Goal: Complete application form: Complete application form

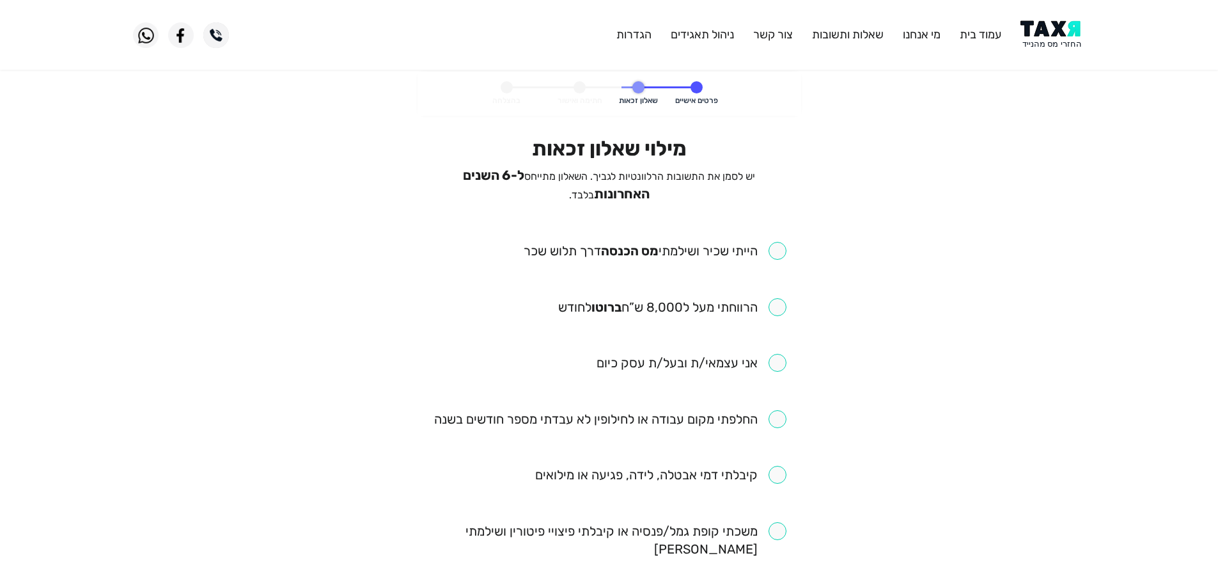
click at [778, 252] on input "checkbox" at bounding box center [655, 251] width 263 height 18
checkbox input "true"
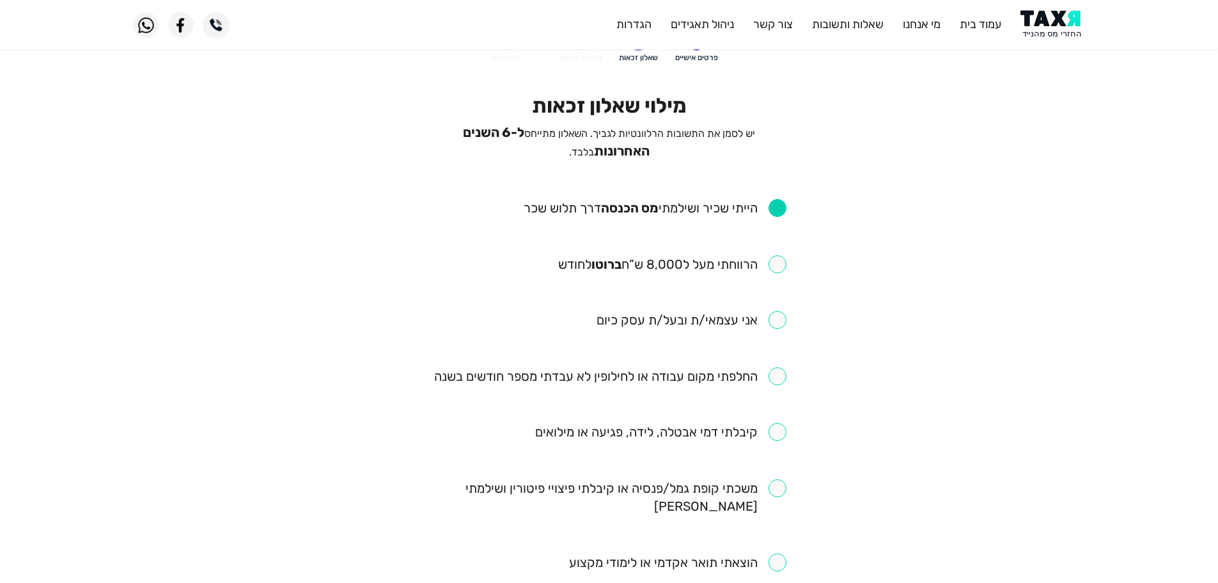
scroll to position [128, 0]
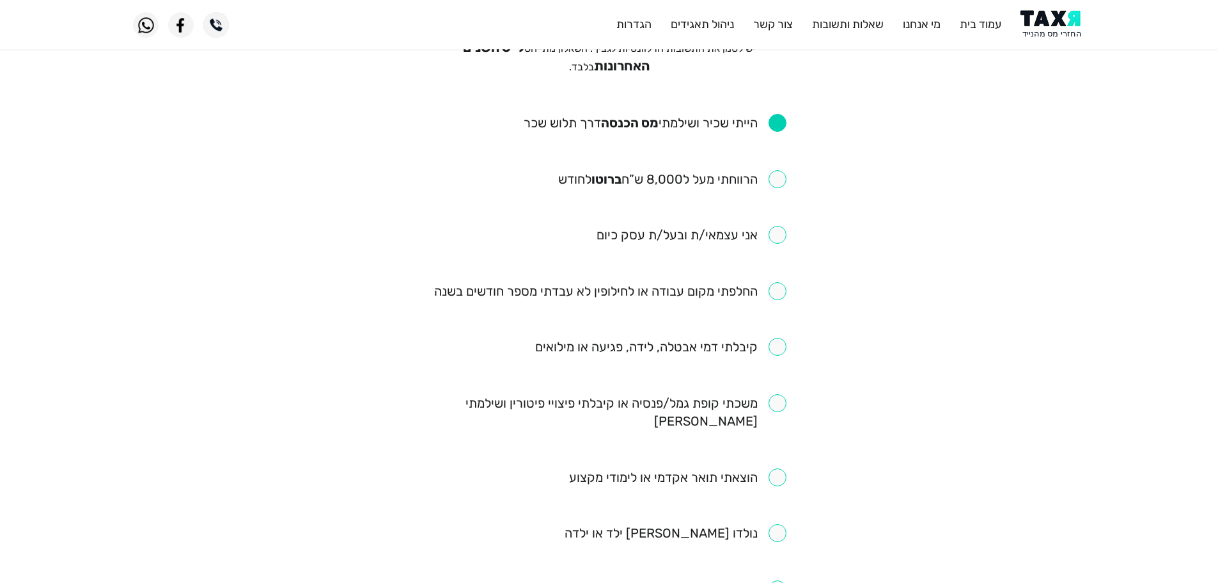
click at [776, 182] on input "checkbox" at bounding box center [672, 179] width 228 height 18
checkbox input "true"
click at [775, 291] on input "checkbox" at bounding box center [610, 291] width 352 height 18
checkbox input "true"
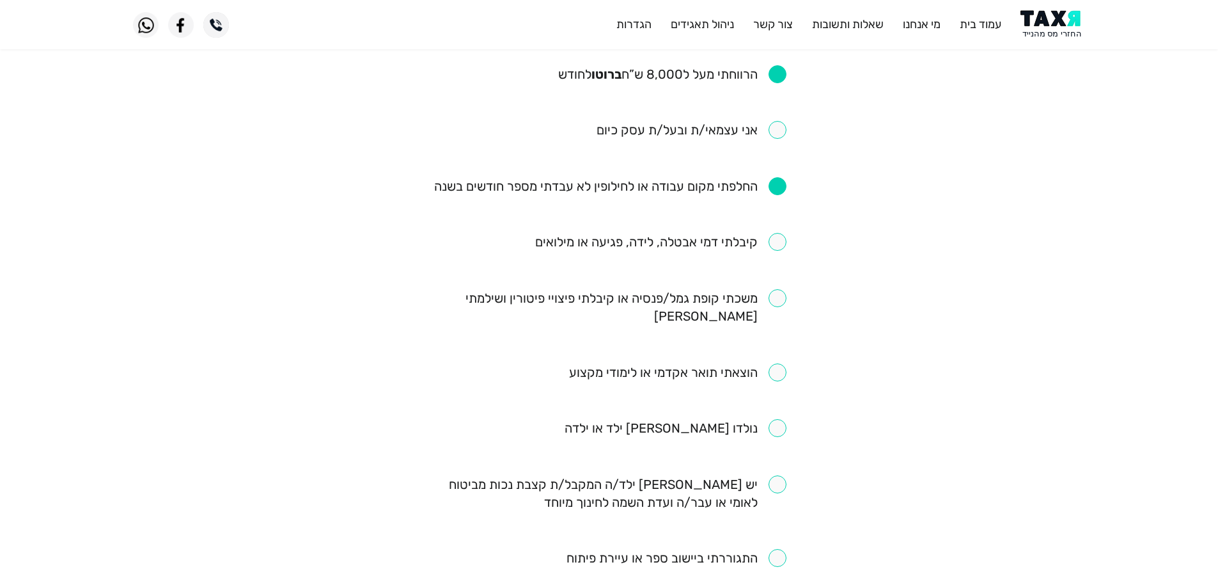
scroll to position [256, 0]
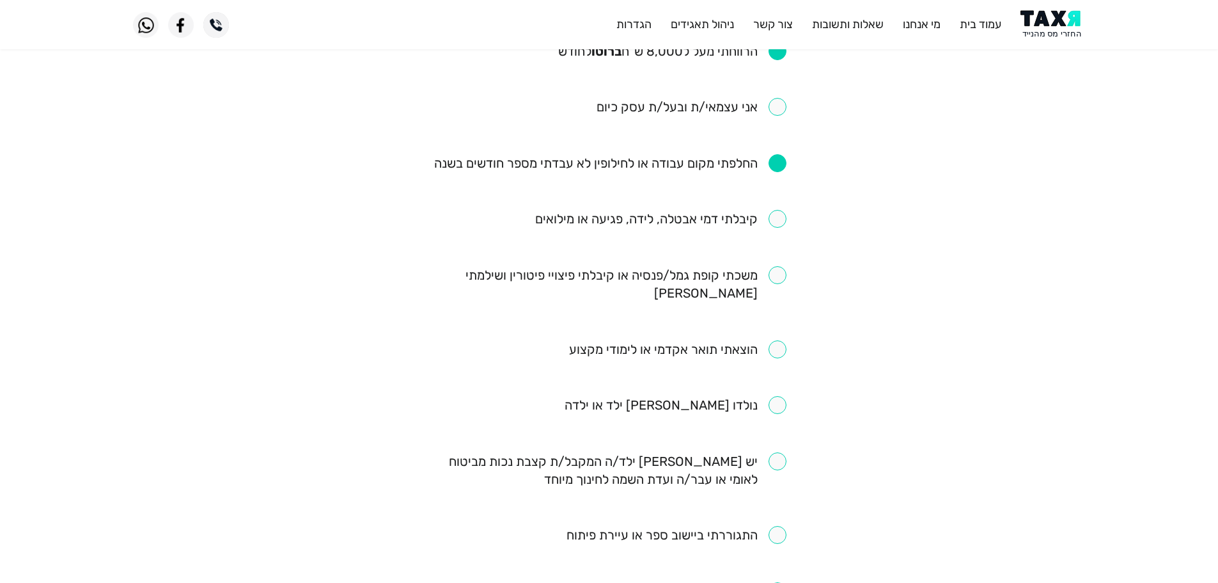
click at [776, 215] on input "checkbox" at bounding box center [660, 219] width 251 height 18
checkbox input "true"
click at [787, 269] on div "מילוי שאלון זכאות יש לסמן את התשובות הרלוונטיות לגביך. השאלון מתייחס ל-6 השנים …" at bounding box center [609, 406] width 373 height 1052
click at [776, 270] on input "checkbox" at bounding box center [609, 284] width 354 height 36
checkbox input "true"
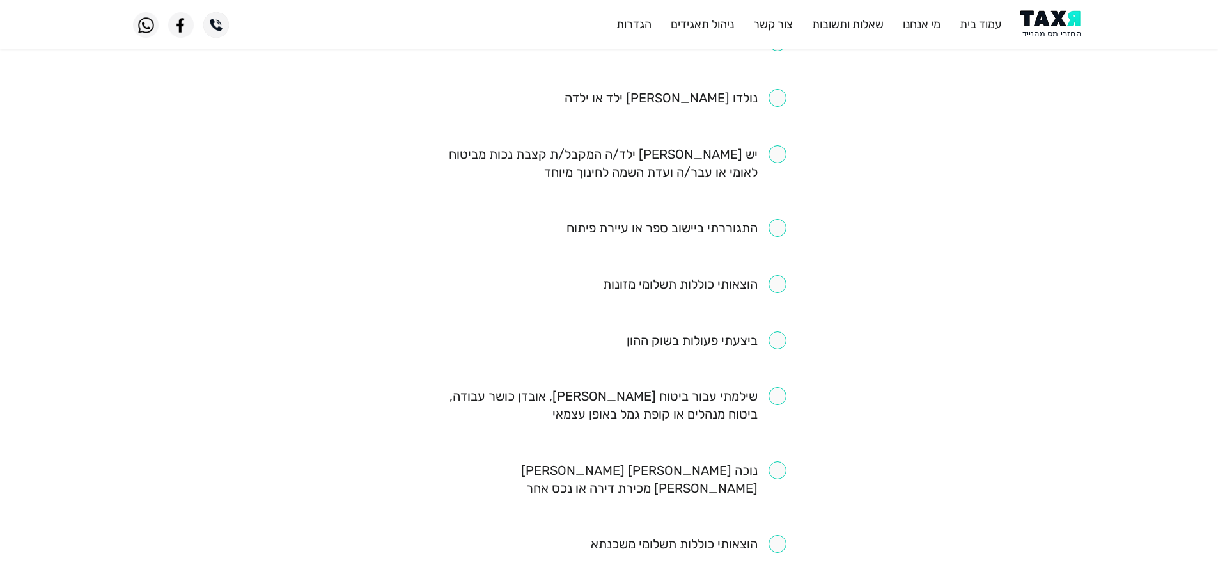
scroll to position [576, 0]
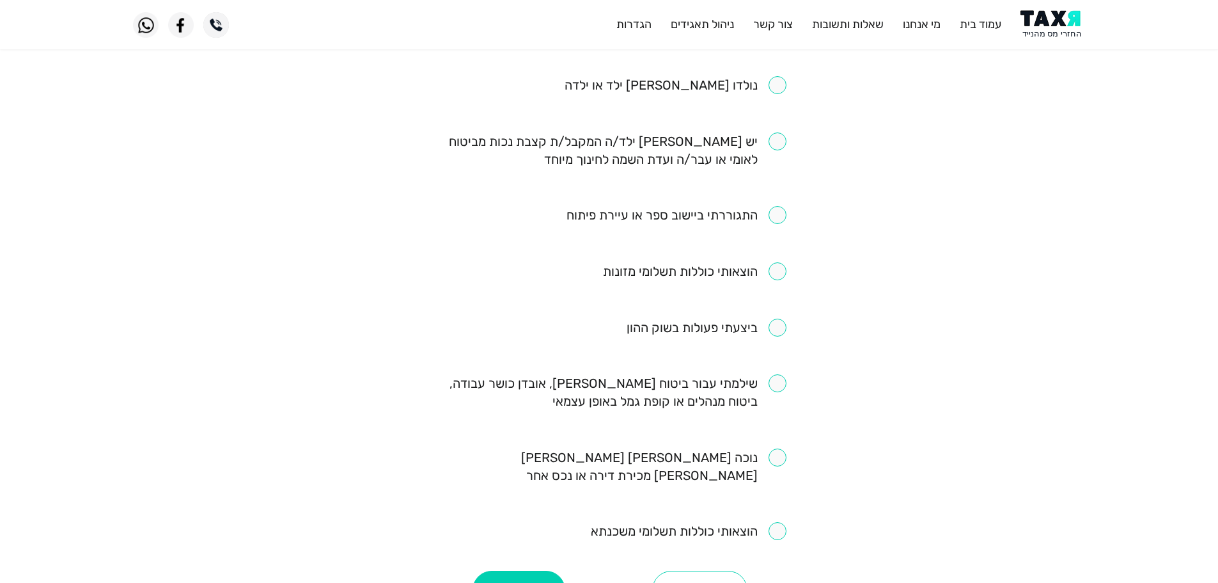
click at [783, 206] on input "checkbox" at bounding box center [677, 215] width 220 height 18
checkbox input "true"
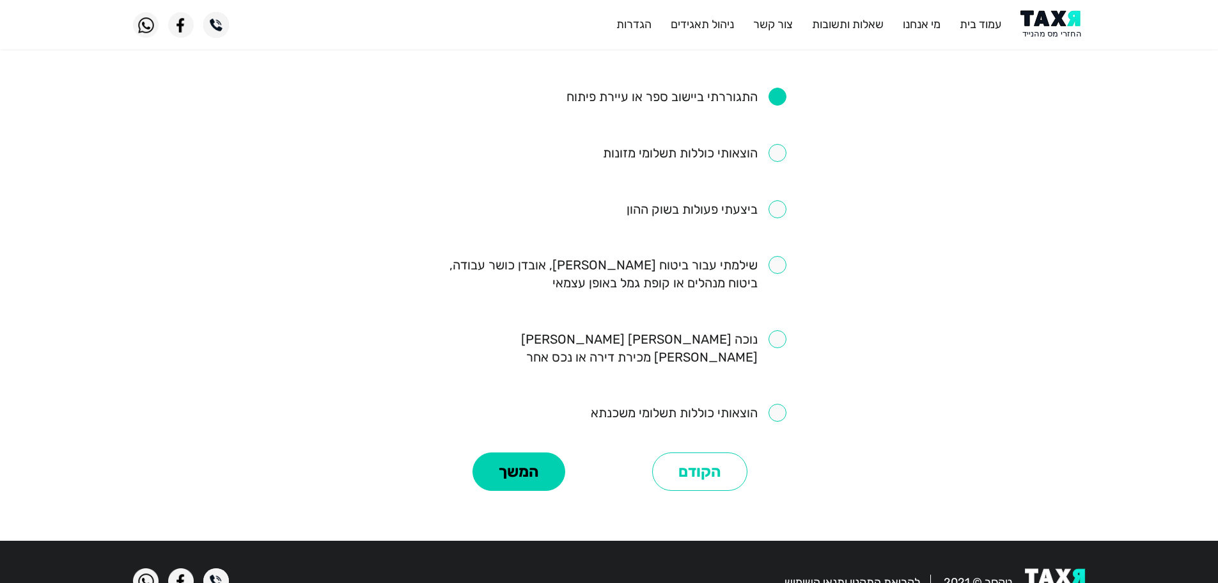
scroll to position [695, 0]
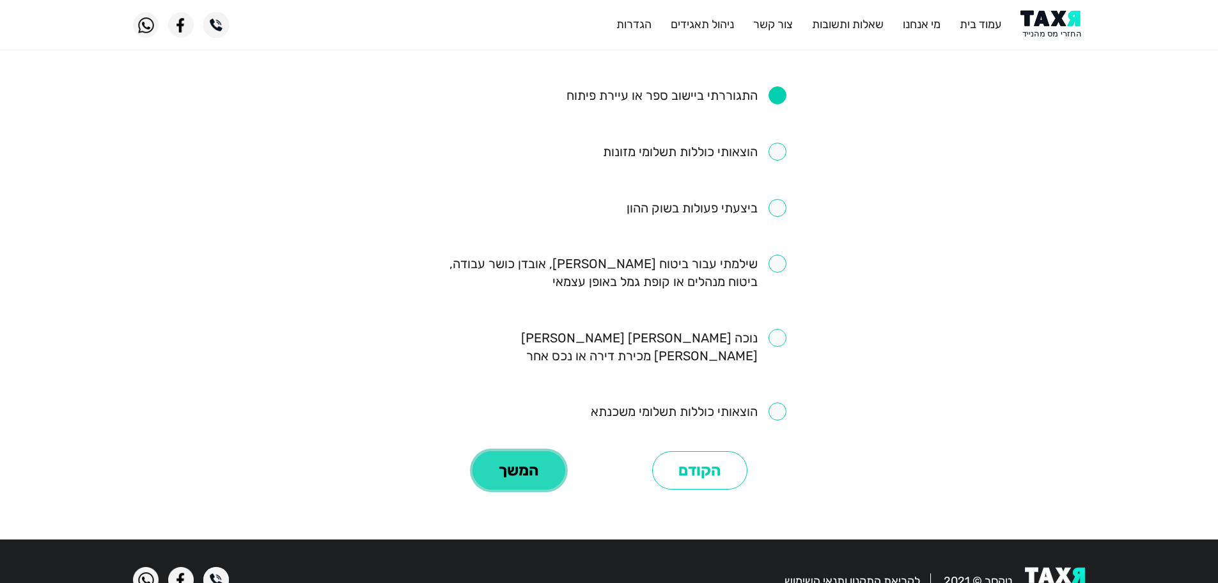
click at [522, 451] on button "המשך" at bounding box center [519, 470] width 93 height 38
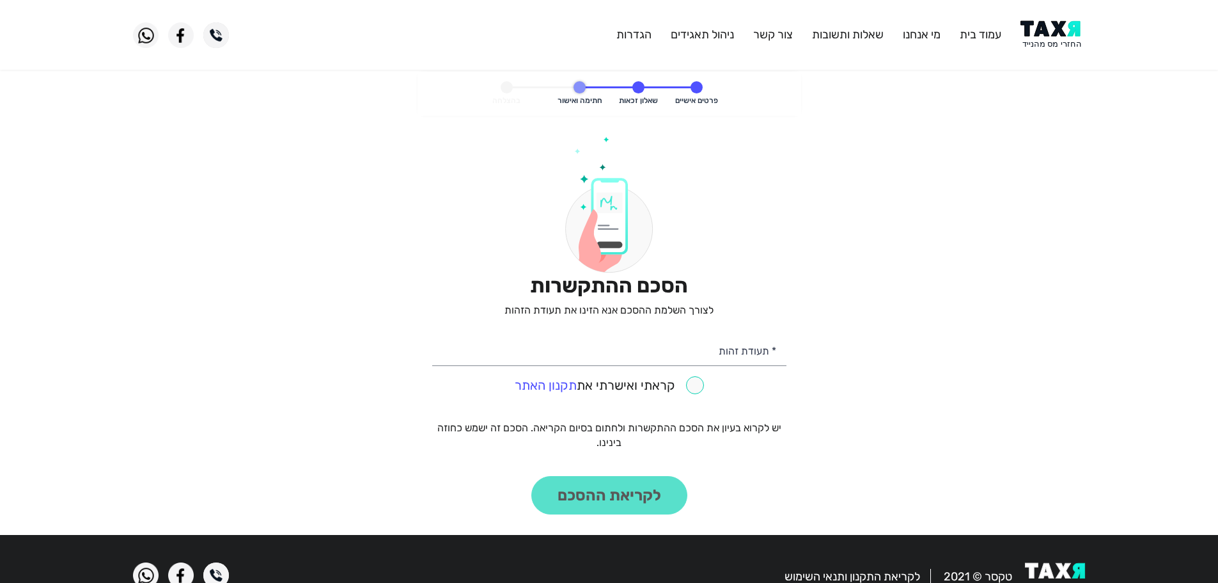
click at [1062, 29] on img at bounding box center [1053, 34] width 65 height 29
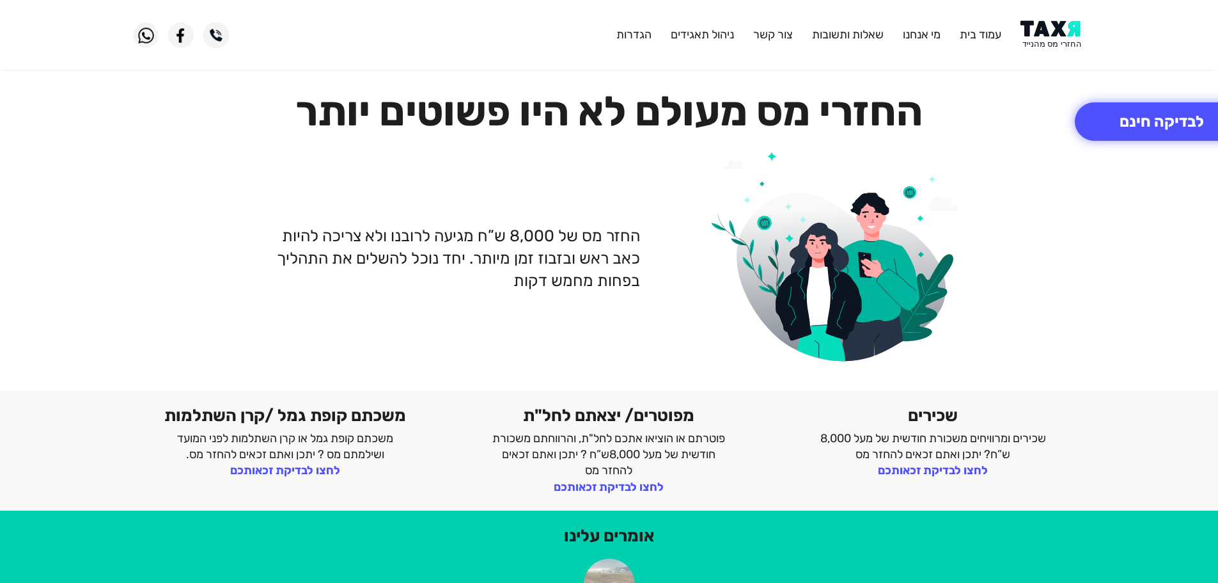
click at [1067, 33] on img at bounding box center [1053, 34] width 65 height 29
click at [1209, 116] on button "לבדיקה חינם" at bounding box center [1162, 121] width 174 height 38
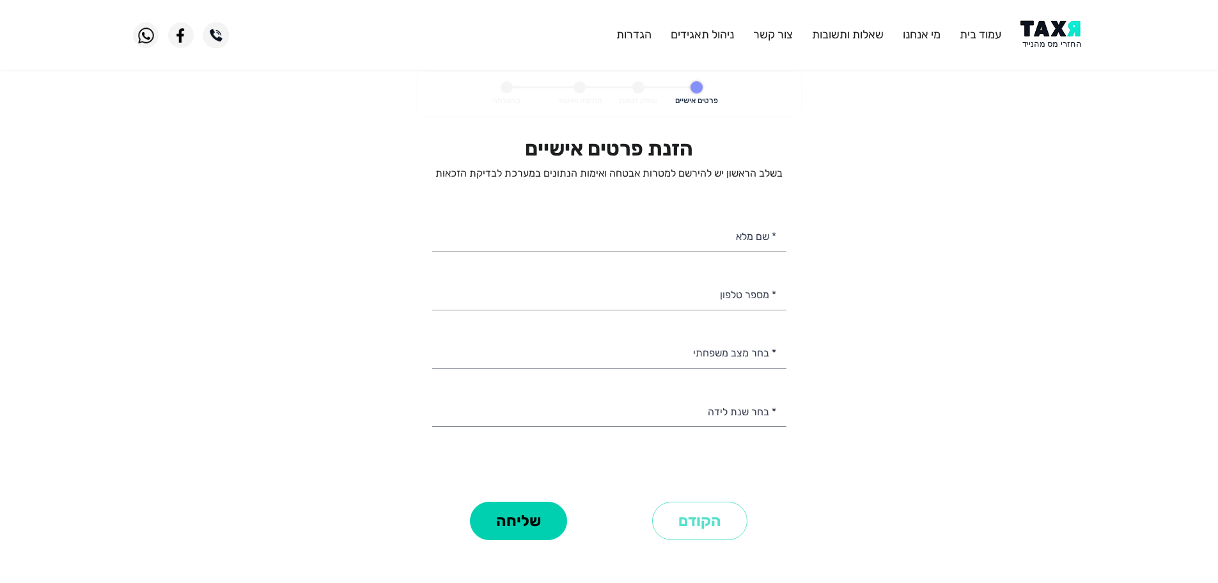
select select
click at [723, 292] on input "* מספר טלפון" at bounding box center [609, 293] width 354 height 33
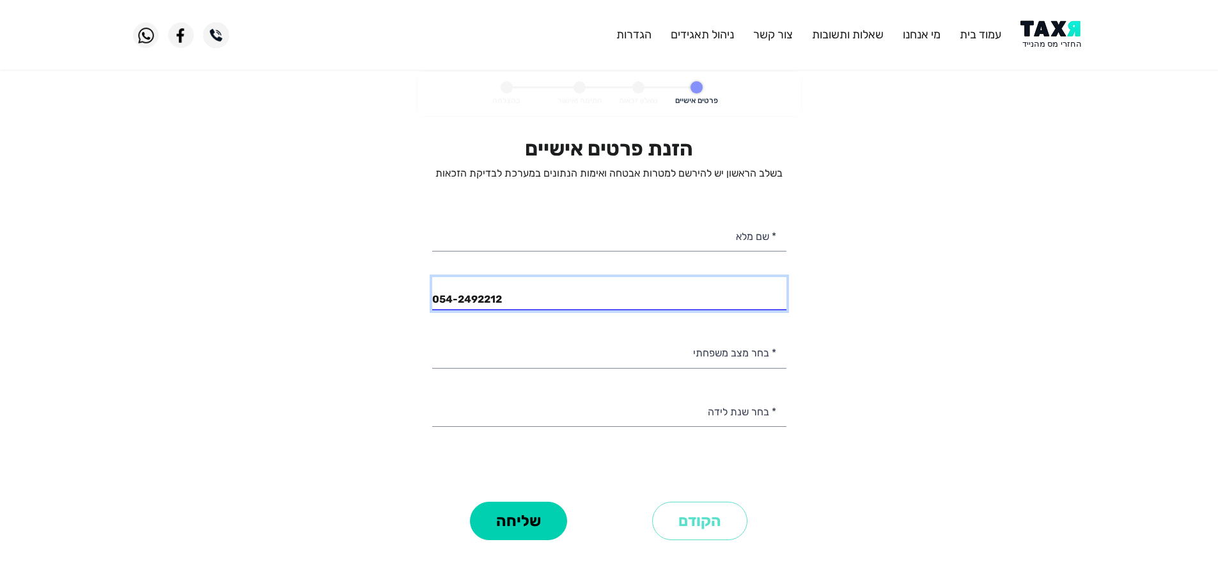
type input "054-2492212"
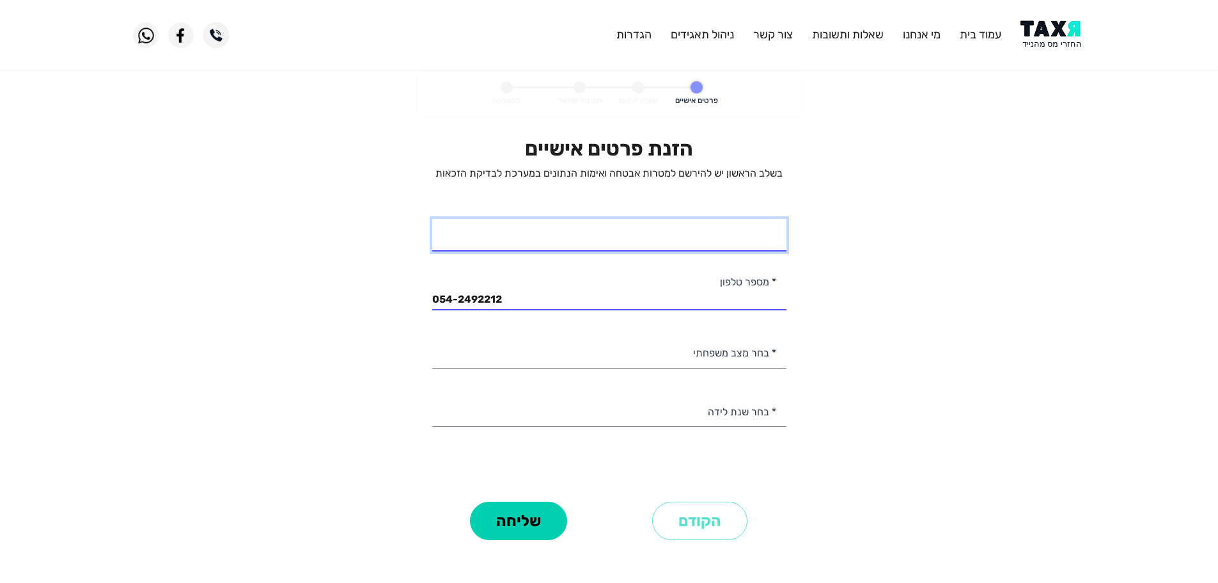
drag, startPoint x: 686, startPoint y: 251, endPoint x: 687, endPoint y: 239, distance: 12.9
click at [686, 251] on input "* שם מלא" at bounding box center [609, 235] width 354 height 33
click at [751, 241] on input "תומר עיטף" at bounding box center [609, 235] width 354 height 33
click at [747, 242] on input "תומר עיטף" at bounding box center [609, 235] width 354 height 33
click at [733, 244] on input "תומר עליטף" at bounding box center [609, 235] width 354 height 33
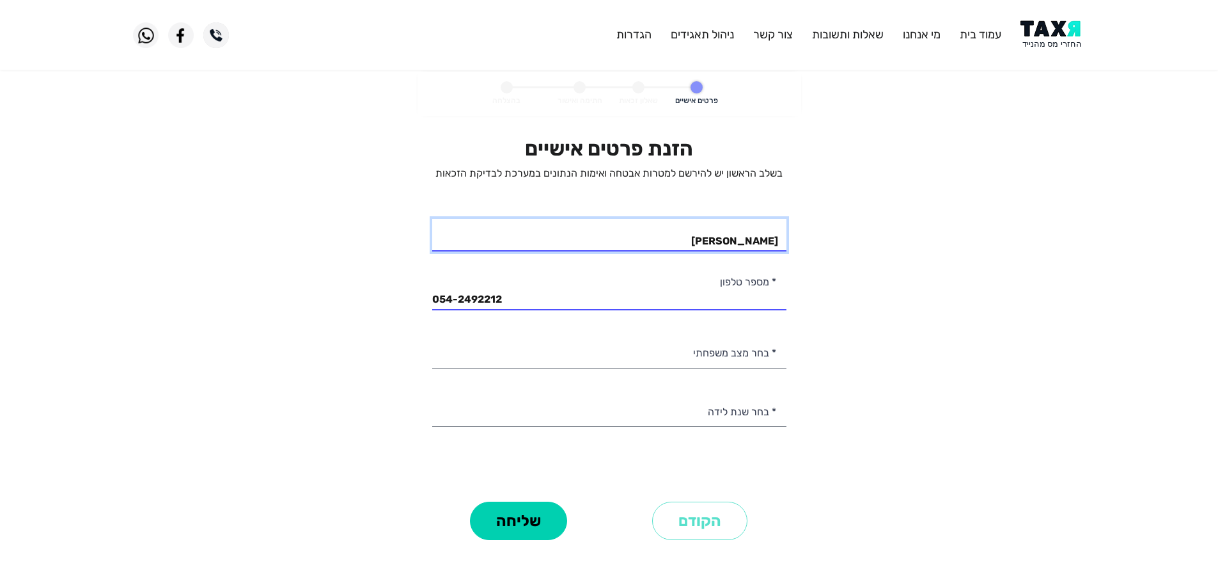
type input "תומר עליוף"
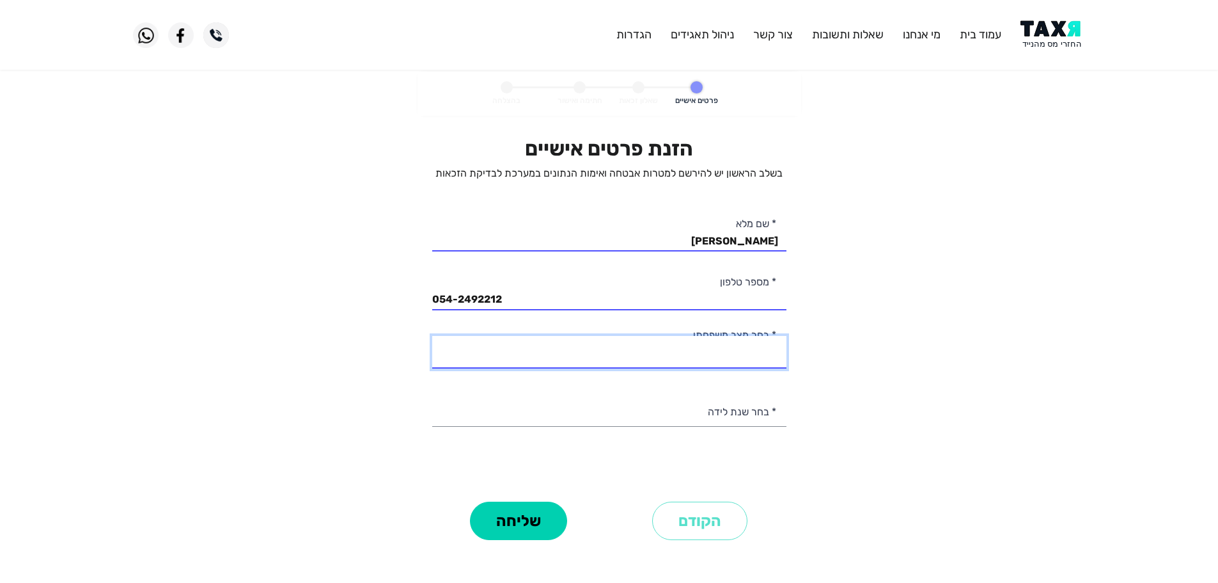
click at [744, 357] on select "רווק/ה נשוי/אה גרוש/ה אלמן/נה" at bounding box center [609, 352] width 354 height 33
select select "1: Single"
click at [432, 336] on select "רווק/ה נשוי/אה גרוש/ה אלמן/נה" at bounding box center [609, 352] width 354 height 33
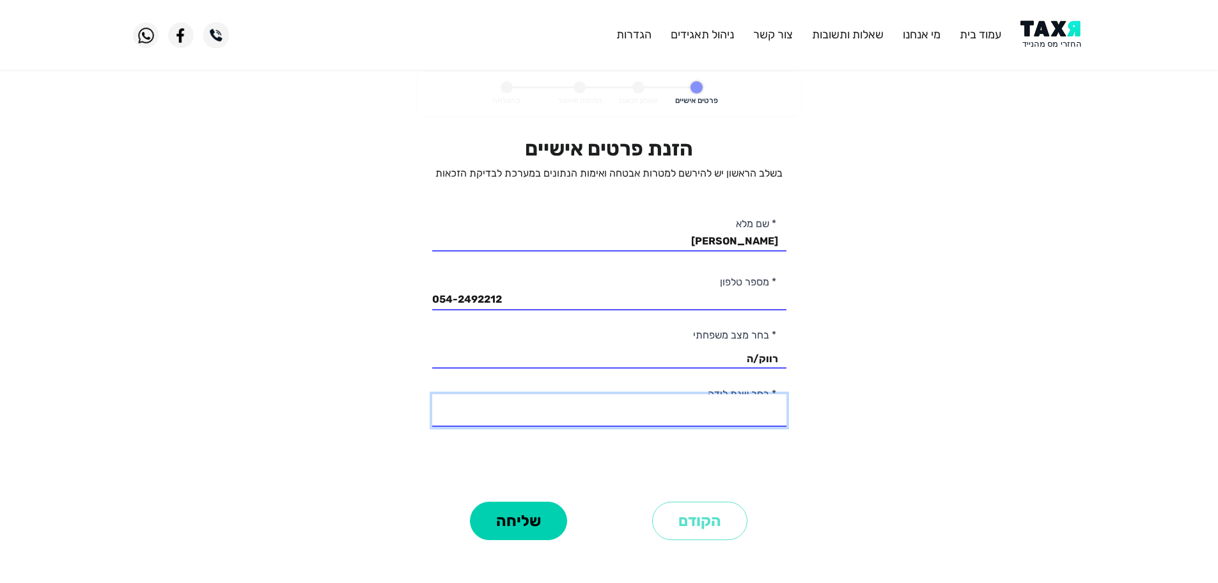
click at [744, 421] on select "2003 2002 2001 2000 1999 1998 1997 1996 1995 1994 1993 1992 1991 1990 1989 1988…" at bounding box center [609, 410] width 354 height 33
select select "9: 1995"
click at [432, 394] on select "2003 2002 2001 2000 1999 1998 1997 1996 1995 1994 1993 1992 1991 1990 1989 1988…" at bounding box center [609, 410] width 354 height 33
click at [515, 515] on button "שליחה" at bounding box center [518, 520] width 97 height 38
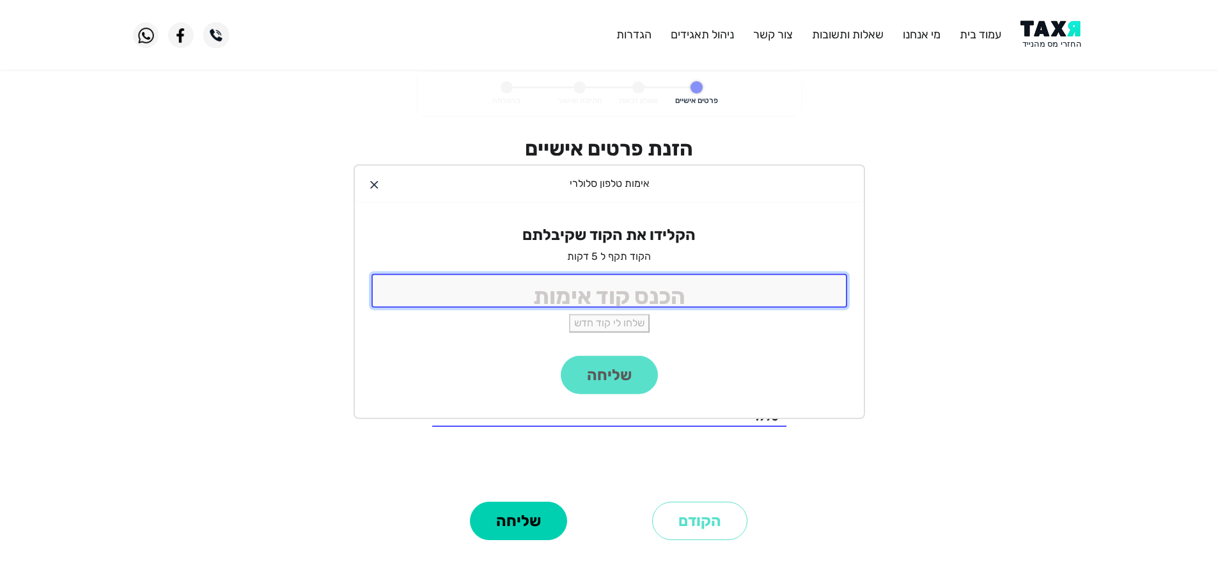
click at [667, 304] on input "tel" at bounding box center [610, 291] width 476 height 34
type input "9988"
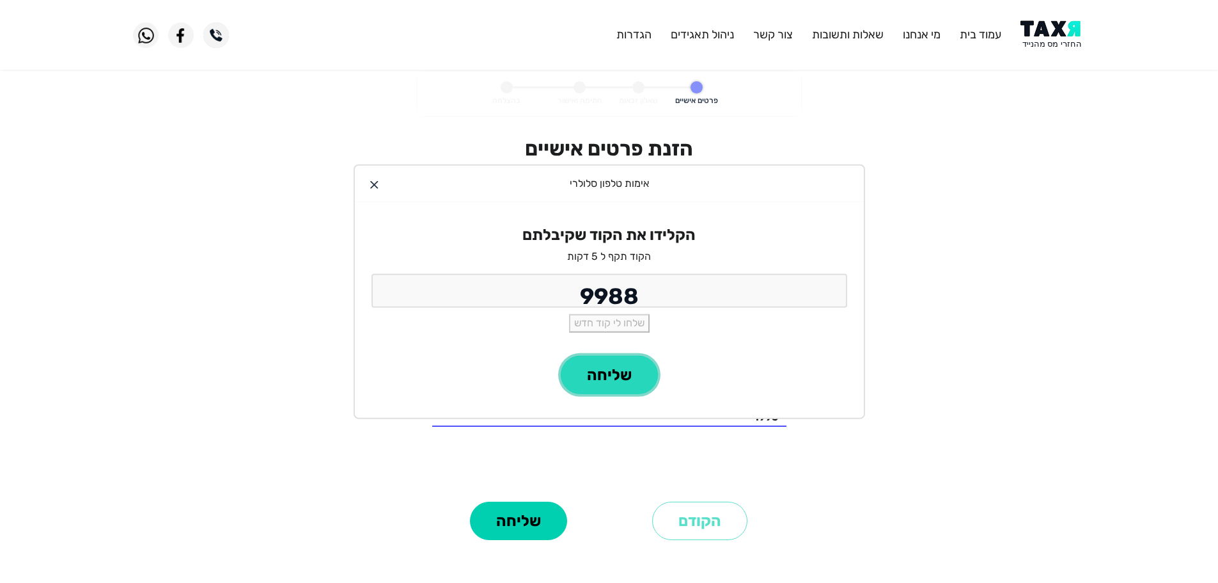
click at [618, 382] on button "שליחה" at bounding box center [609, 375] width 97 height 38
